Goal: Information Seeking & Learning: Check status

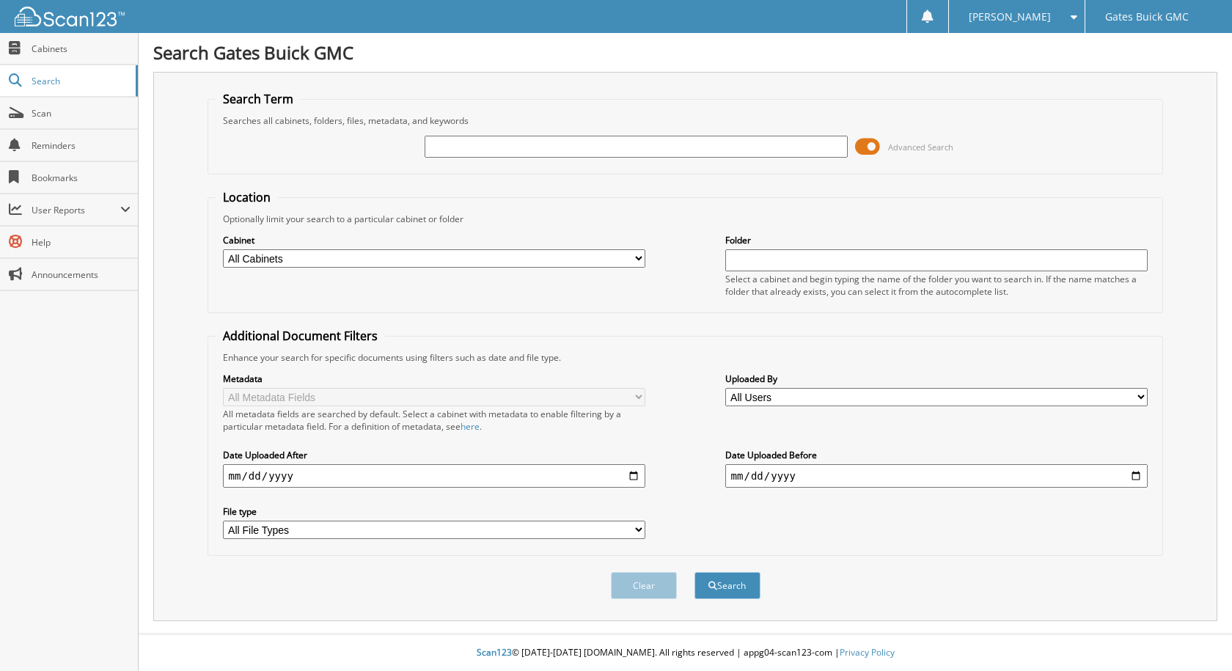
click at [639, 262] on select "All Cabinets NEW REPAIR ORDERS OLD REPAIR ORDERS PARTS RENTALS RETURN OF DEPOSI…" at bounding box center [434, 258] width 423 height 18
select select "10082"
click at [223, 249] on select "All Cabinets NEW REPAIR ORDERS OLD REPAIR ORDERS PARTS RENTALS RETURN OF DEPOSI…" at bounding box center [434, 258] width 423 height 18
click at [635, 479] on input "date" at bounding box center [434, 475] width 423 height 23
type input "[DATE]"
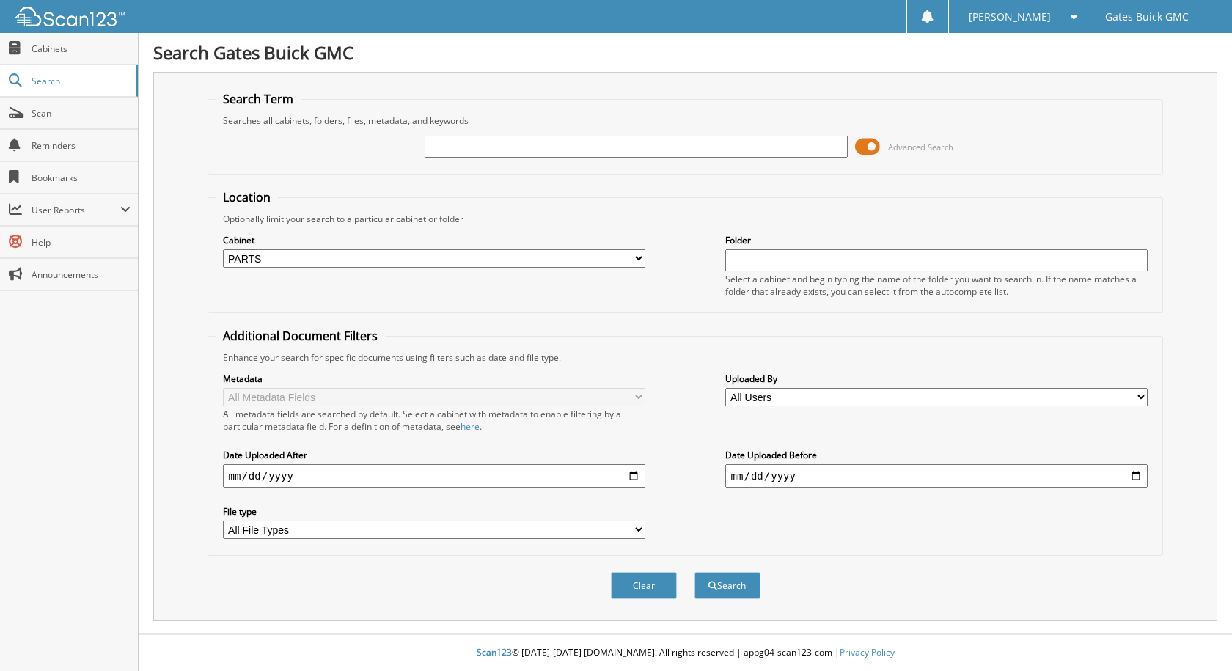
click at [640, 536] on select "All File Types PDF WEBP" at bounding box center [434, 530] width 423 height 18
click at [563, 535] on select "All File Types PDF WEBP" at bounding box center [434, 530] width 423 height 18
click at [715, 591] on button "Search" at bounding box center [728, 585] width 66 height 27
click at [1133, 480] on input "date" at bounding box center [936, 475] width 423 height 23
type input "[DATE]"
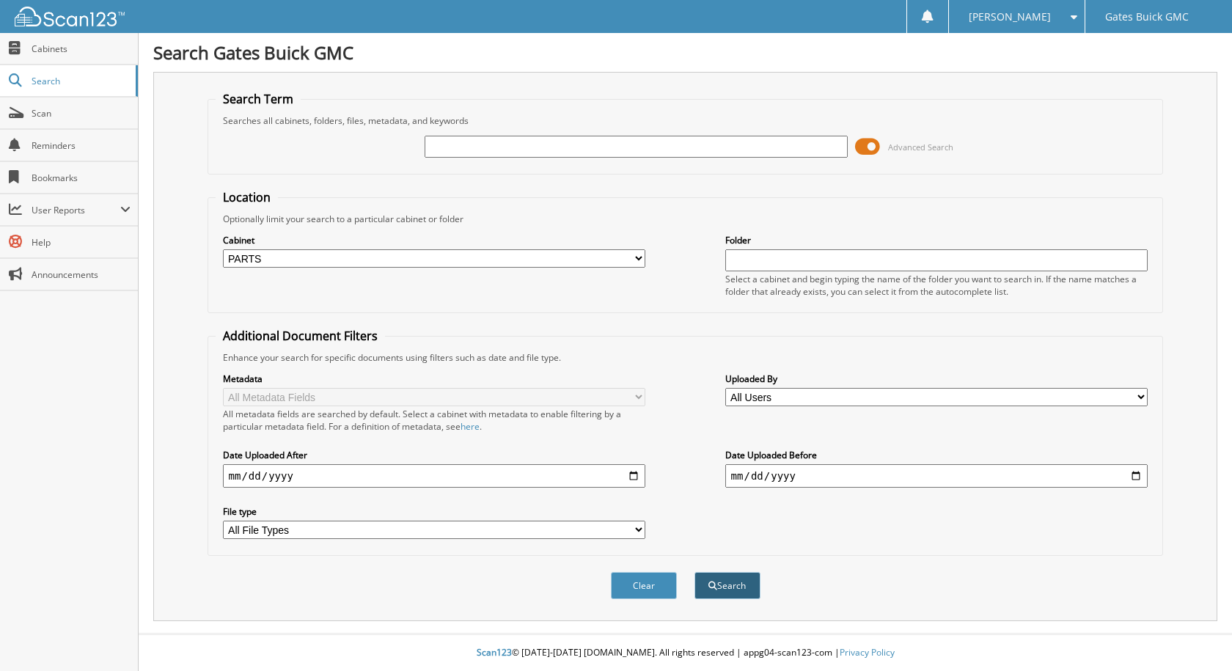
click at [719, 584] on button "Search" at bounding box center [728, 585] width 66 height 27
